Goal: Task Accomplishment & Management: Use online tool/utility

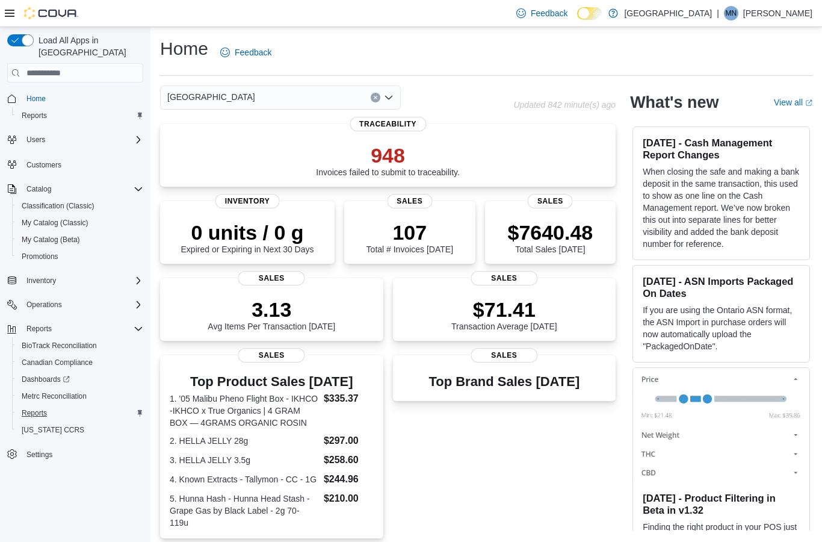
click at [36, 408] on span "Reports" at bounding box center [34, 413] width 25 height 10
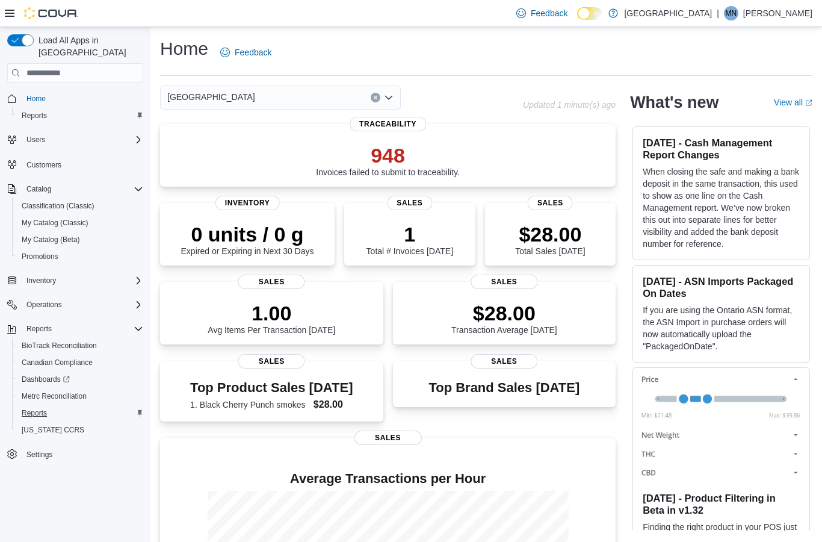
click at [37, 408] on span "Reports" at bounding box center [34, 413] width 25 height 10
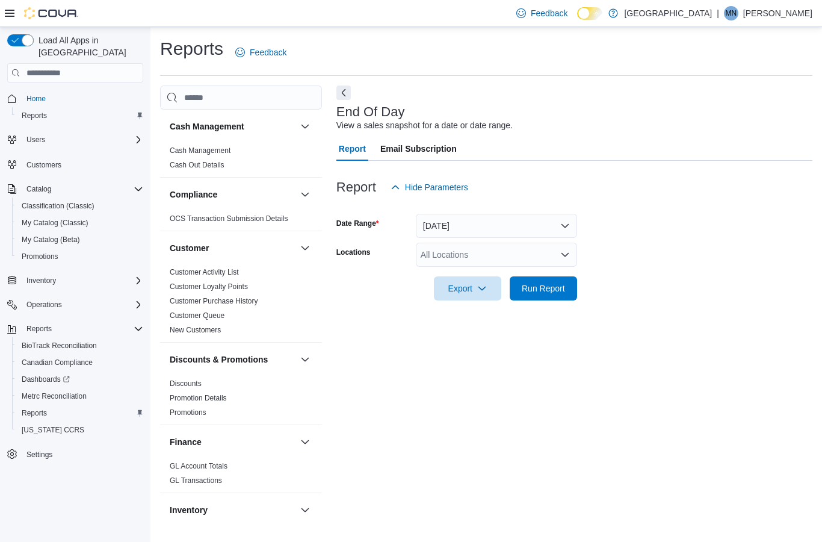
scroll to position [26, 0]
click at [474, 214] on button "[DATE]" at bounding box center [496, 226] width 161 height 24
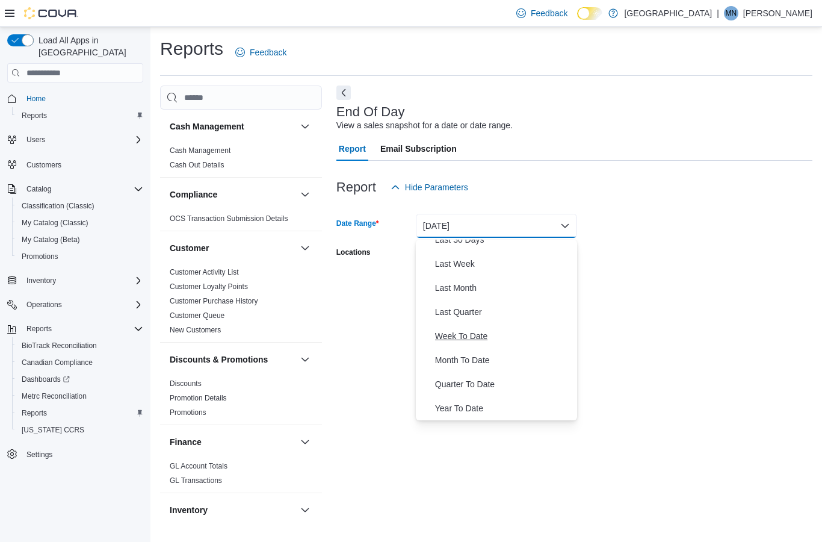
scroll to position [181, 0]
click at [478, 353] on span "Month To Date" at bounding box center [503, 360] width 137 height 14
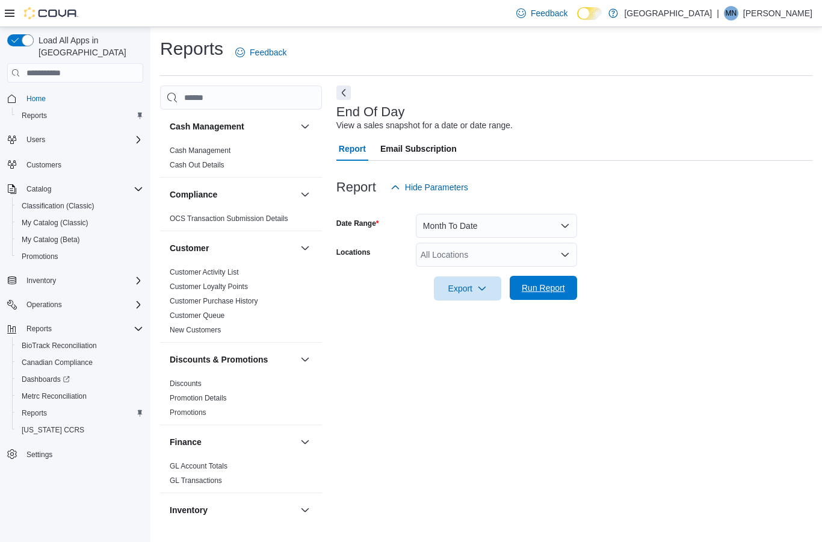
click at [564, 282] on span "Run Report" at bounding box center [543, 288] width 43 height 12
